Goal: Find contact information: Find contact information

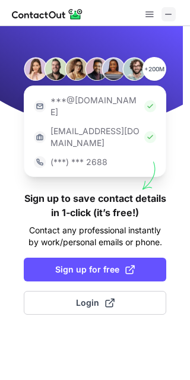
click at [167, 11] on span at bounding box center [168, 13] width 9 height 9
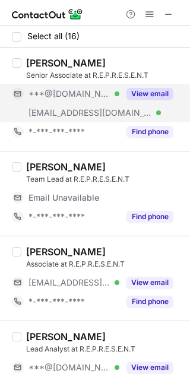
click at [151, 94] on button "View email" at bounding box center [149, 94] width 47 height 12
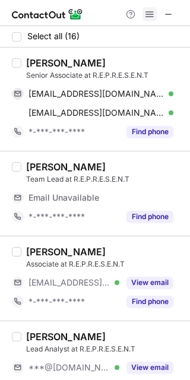
click at [147, 15] on span at bounding box center [149, 13] width 9 height 9
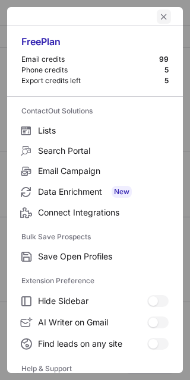
click at [158, 9] on button "left-button" at bounding box center [164, 16] width 14 height 14
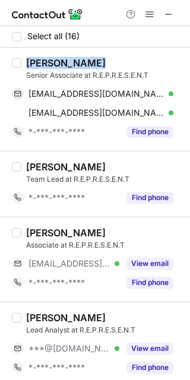
drag, startPoint x: 24, startPoint y: 63, endPoint x: 95, endPoint y: 64, distance: 71.2
click at [95, 64] on div "[PERSON_NAME] Senior Associate at R.E.P.R.E.S.E.N.T [EMAIL_ADDRESS][DOMAIN_NAME…" at bounding box center [101, 99] width 161 height 84
copy div "[PERSON_NAME]"
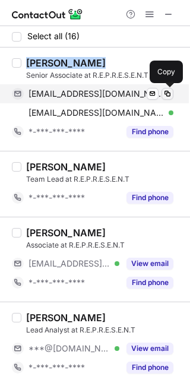
click at [166, 95] on span at bounding box center [167, 93] width 9 height 9
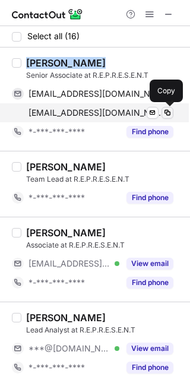
click at [165, 110] on span at bounding box center [167, 112] width 9 height 9
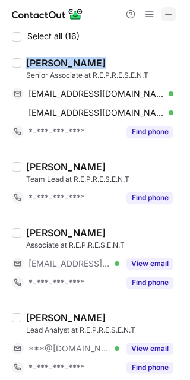
click at [162, 9] on button at bounding box center [168, 14] width 14 height 14
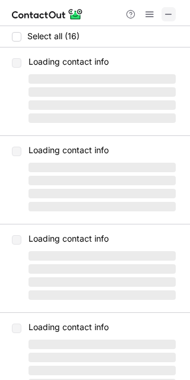
click at [173, 12] on span at bounding box center [168, 13] width 9 height 9
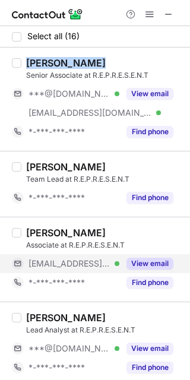
click at [145, 260] on button "View email" at bounding box center [149, 264] width 47 height 12
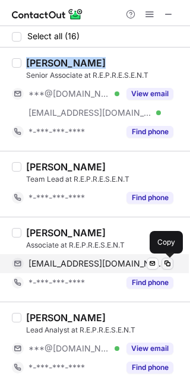
click at [170, 265] on span at bounding box center [167, 263] width 9 height 9
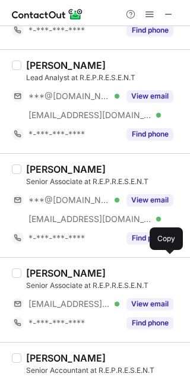
scroll to position [597, 0]
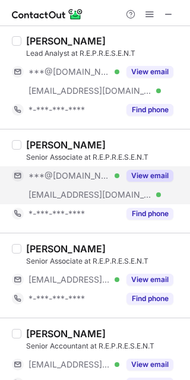
click at [144, 172] on button "View email" at bounding box center [149, 176] width 47 height 12
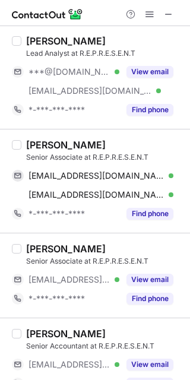
drag, startPoint x: 25, startPoint y: 146, endPoint x: 125, endPoint y: 135, distance: 100.4
click at [125, 135] on div "[PERSON_NAME] Senior Associate at R.E.P.R.E.S.E.N.T [EMAIL_ADDRESS][DOMAIN_NAME…" at bounding box center [95, 181] width 190 height 104
copy div "[PERSON_NAME]"
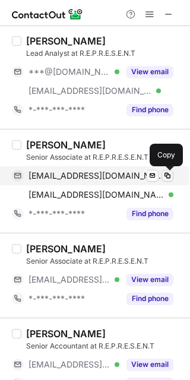
click at [163, 173] on span at bounding box center [167, 175] width 9 height 9
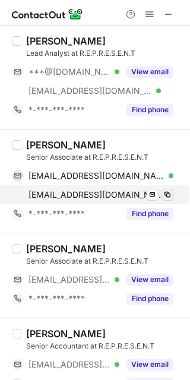
click at [168, 191] on span at bounding box center [167, 194] width 9 height 9
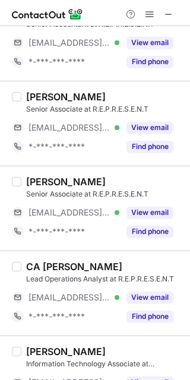
scroll to position [935, 0]
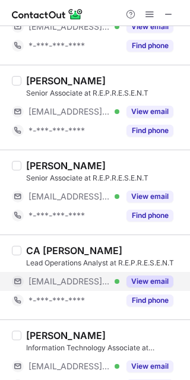
click at [154, 287] on button "View email" at bounding box center [149, 281] width 47 height 12
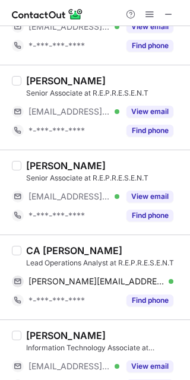
drag, startPoint x: 37, startPoint y: 247, endPoint x: 142, endPoint y: 256, distance: 105.4
click at [142, 256] on div "CA [PERSON_NAME]" at bounding box center [104, 251] width 157 height 12
copy div "[PERSON_NAME]"
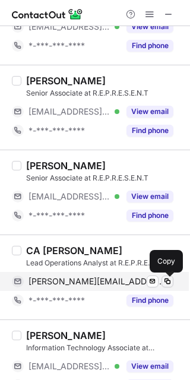
click at [164, 282] on span at bounding box center [167, 281] width 9 height 9
